Goal: Check status

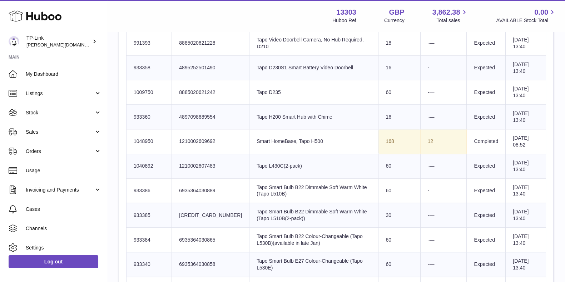
scroll to position [402, 0]
drag, startPoint x: 443, startPoint y: 134, endPoint x: 340, endPoint y: 139, distance: 102.4
click at [340, 139] on tr "Huboo SKU Number 1048950 Client Identifier 1210002609692 Product title Smart Ho…" at bounding box center [337, 141] width 420 height 25
click at [379, 139] on td "Sent Quantity 168" at bounding box center [400, 141] width 42 height 25
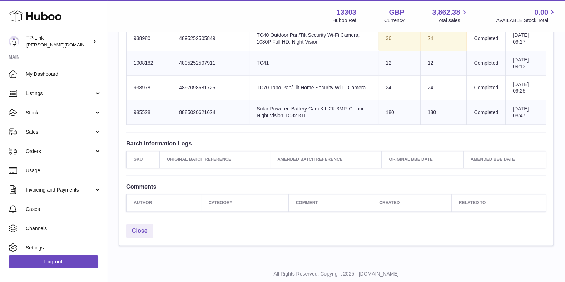
scroll to position [1089, 0]
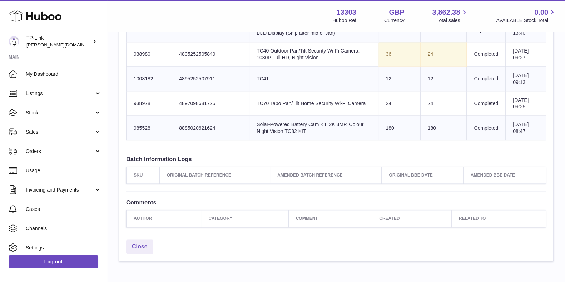
click at [505, 227] on th "Related to" at bounding box center [499, 218] width 94 height 17
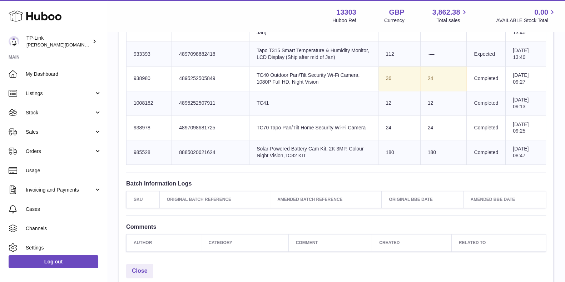
scroll to position [1044, 0]
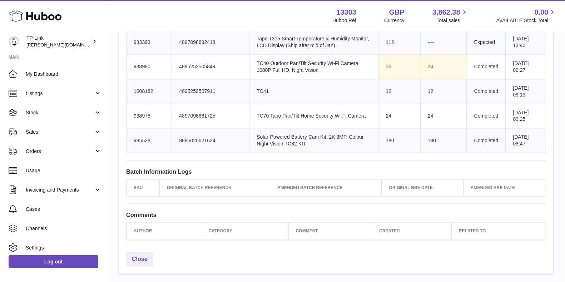
drag, startPoint x: 535, startPoint y: 151, endPoint x: 531, endPoint y: 172, distance: 22.2
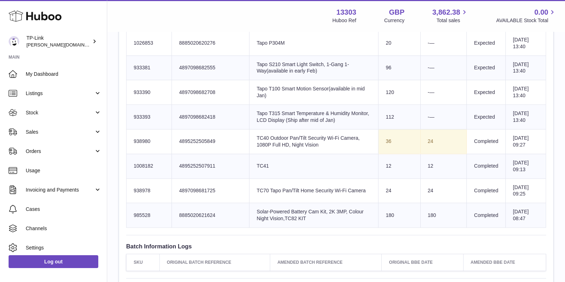
scroll to position [983, 0]
